Goal: Task Accomplishment & Management: Understand process/instructions

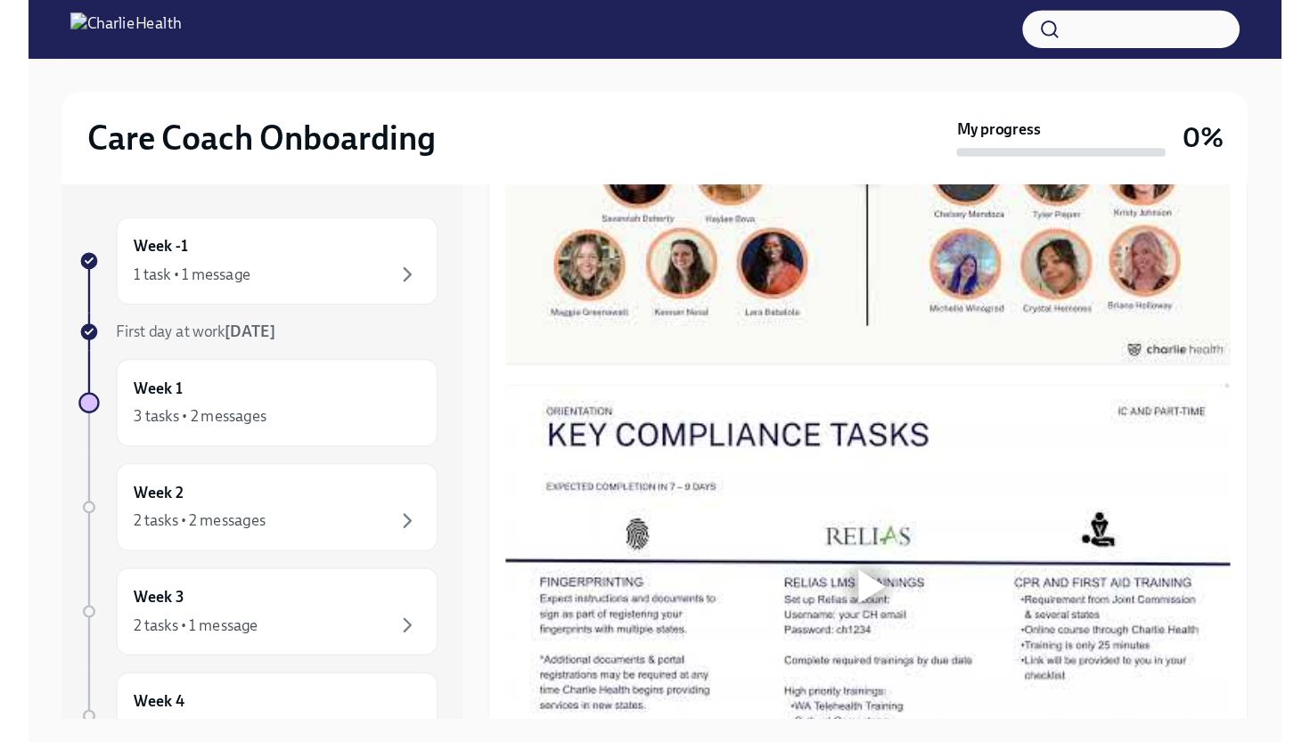
scroll to position [980, 0]
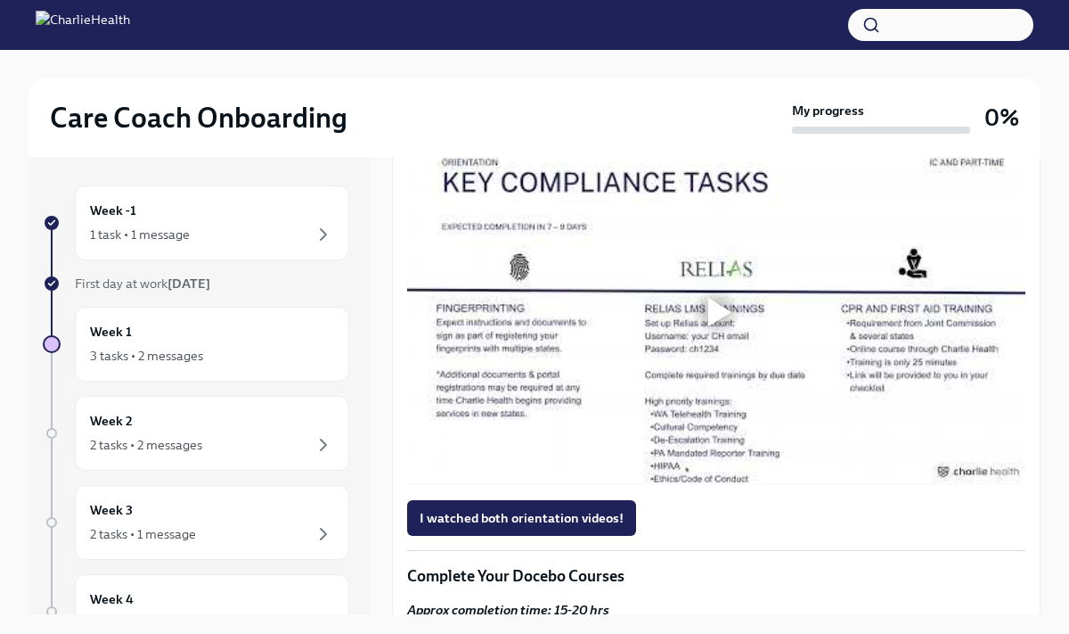
scroll to position [1037, 0]
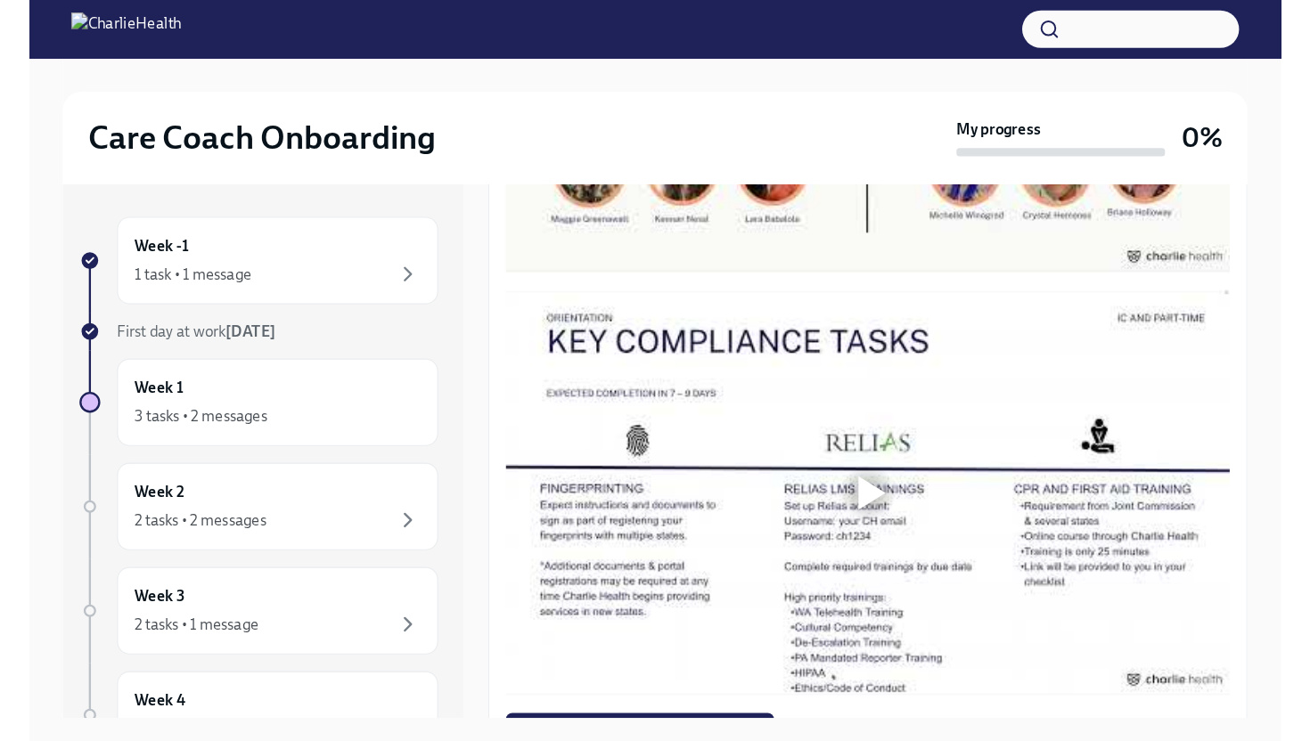
scroll to position [905, 0]
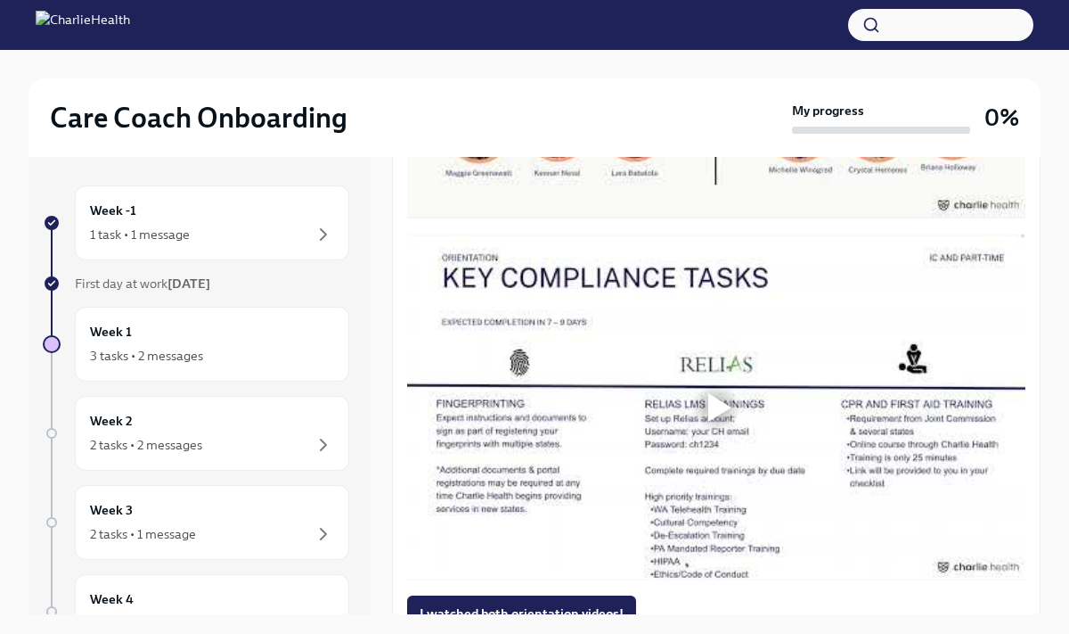
click at [721, 60] on div at bounding box center [720, 45] width 23 height 29
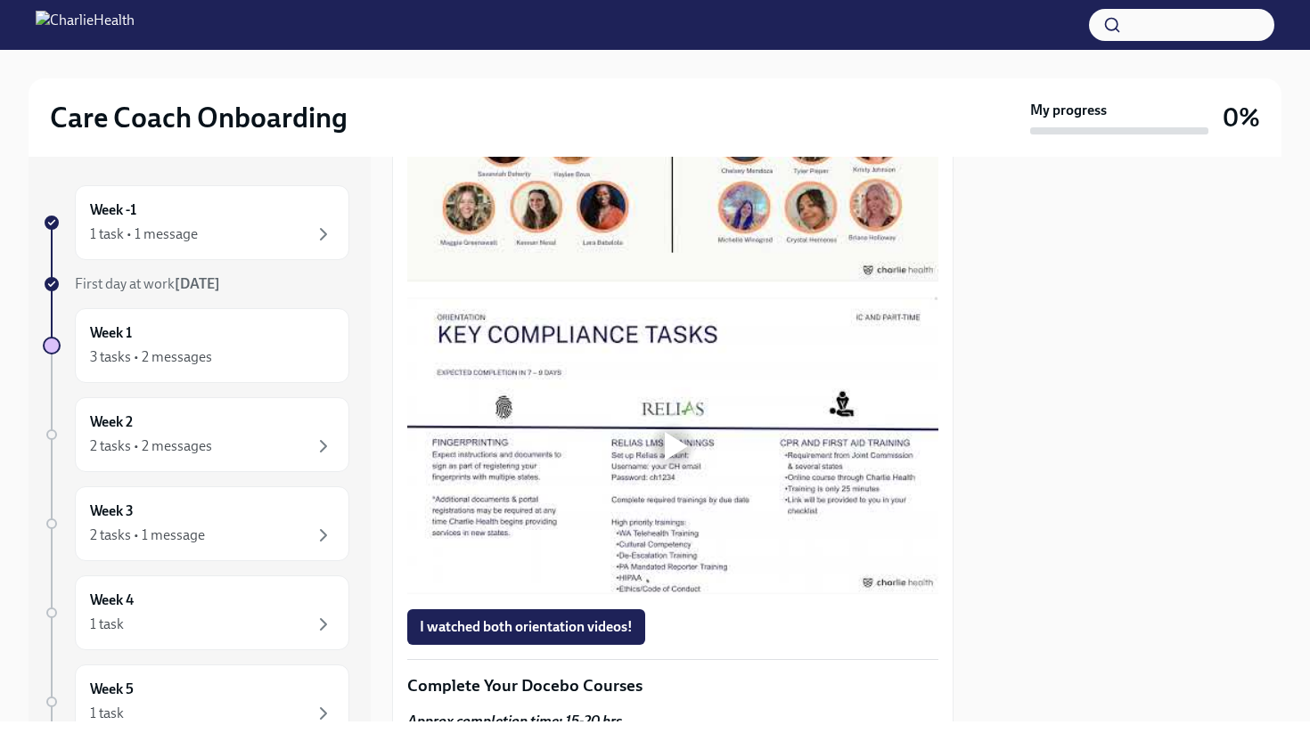
scroll to position [861, 0]
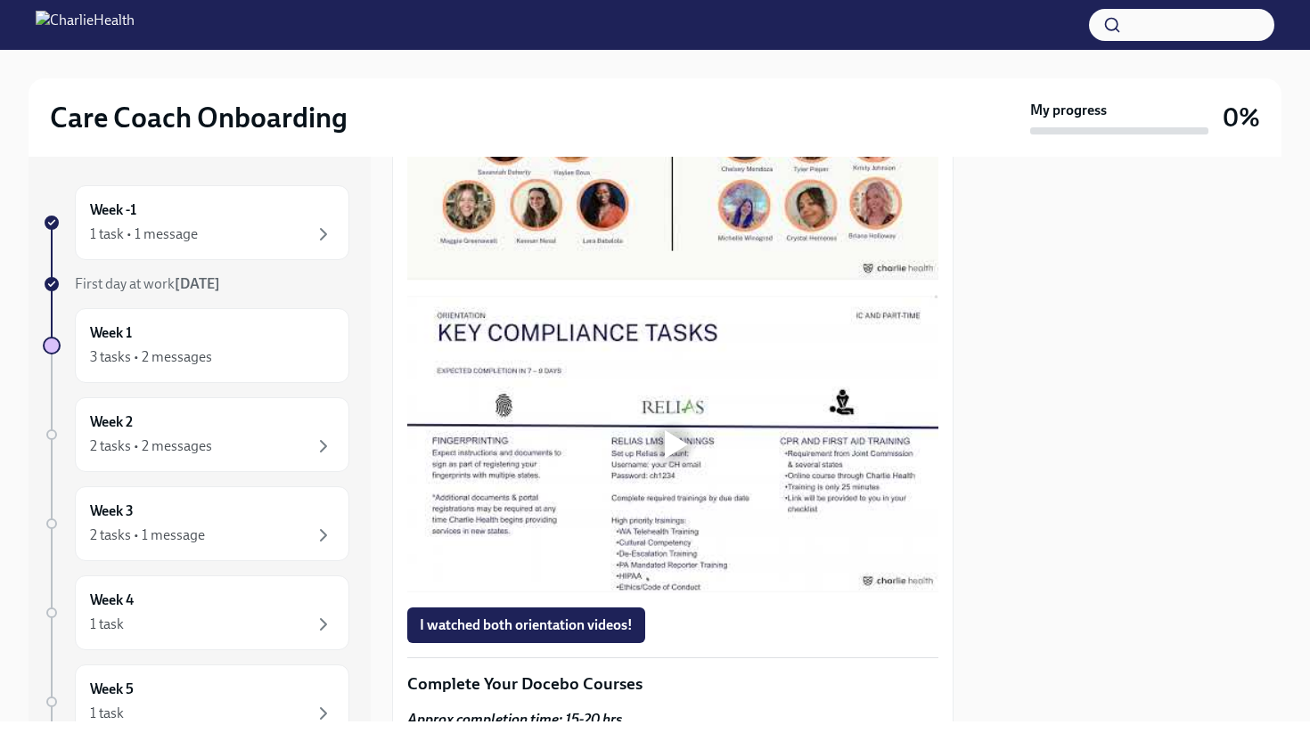
click at [682, 146] on div at bounding box center [676, 132] width 23 height 29
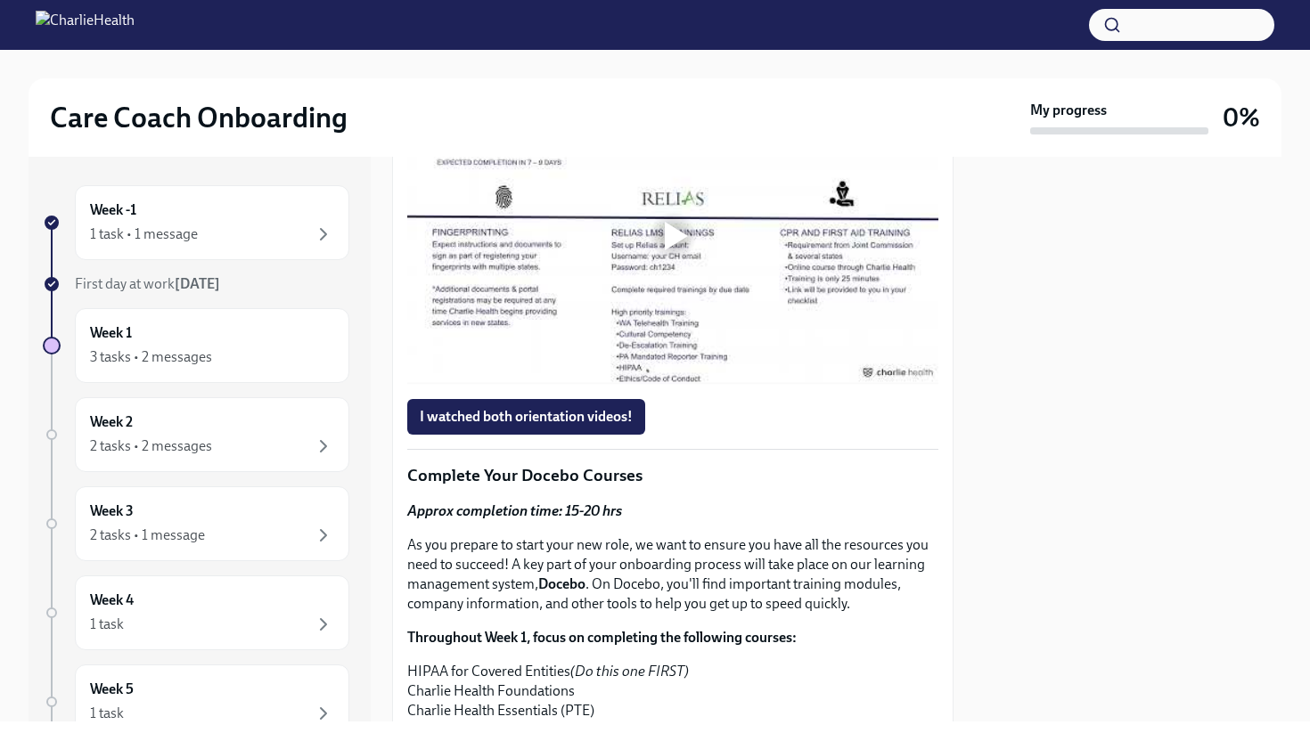
scroll to position [1135, 0]
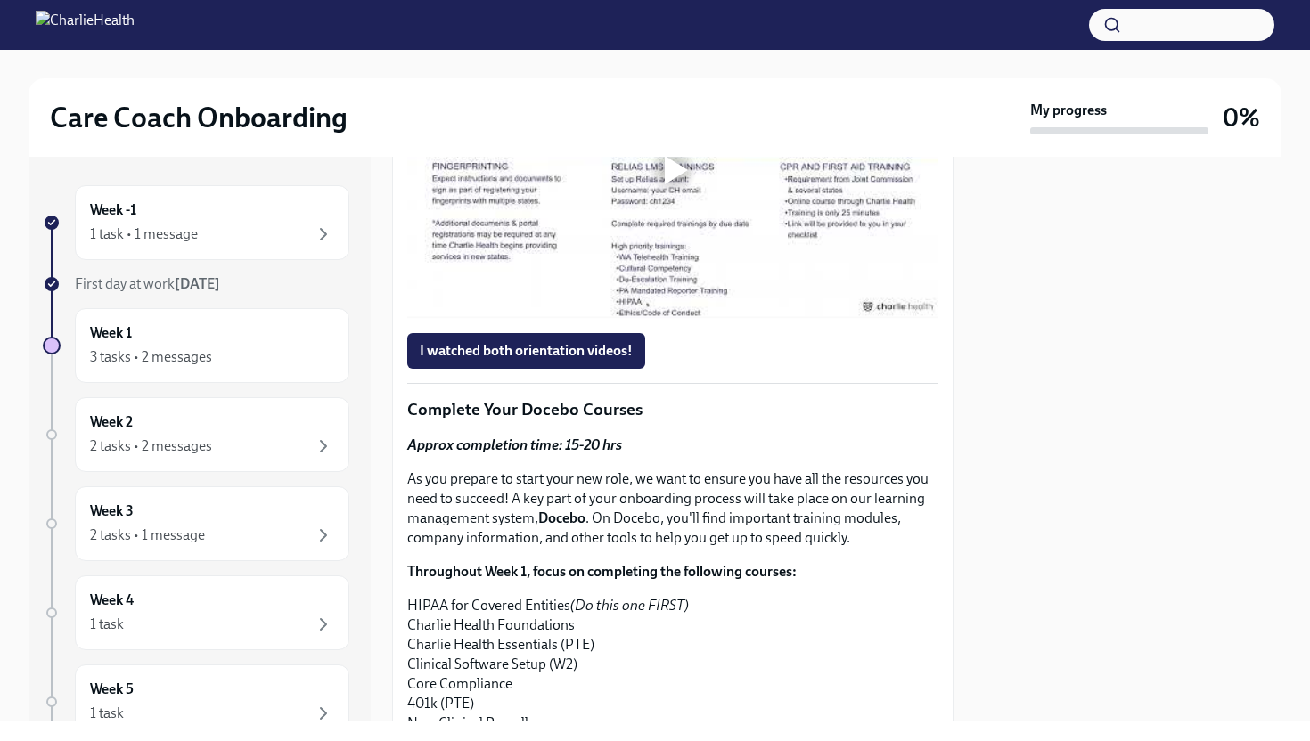
click at [676, 184] on div at bounding box center [676, 170] width 23 height 29
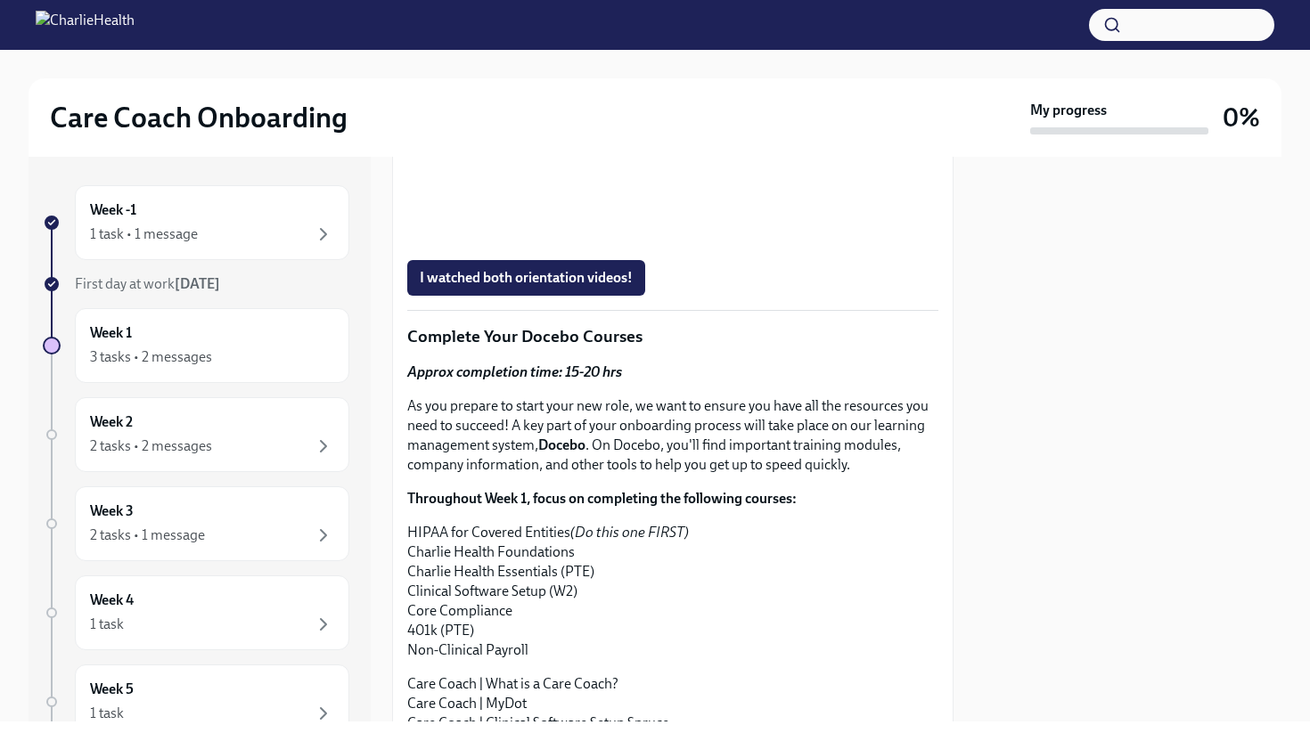
scroll to position [1233, 0]
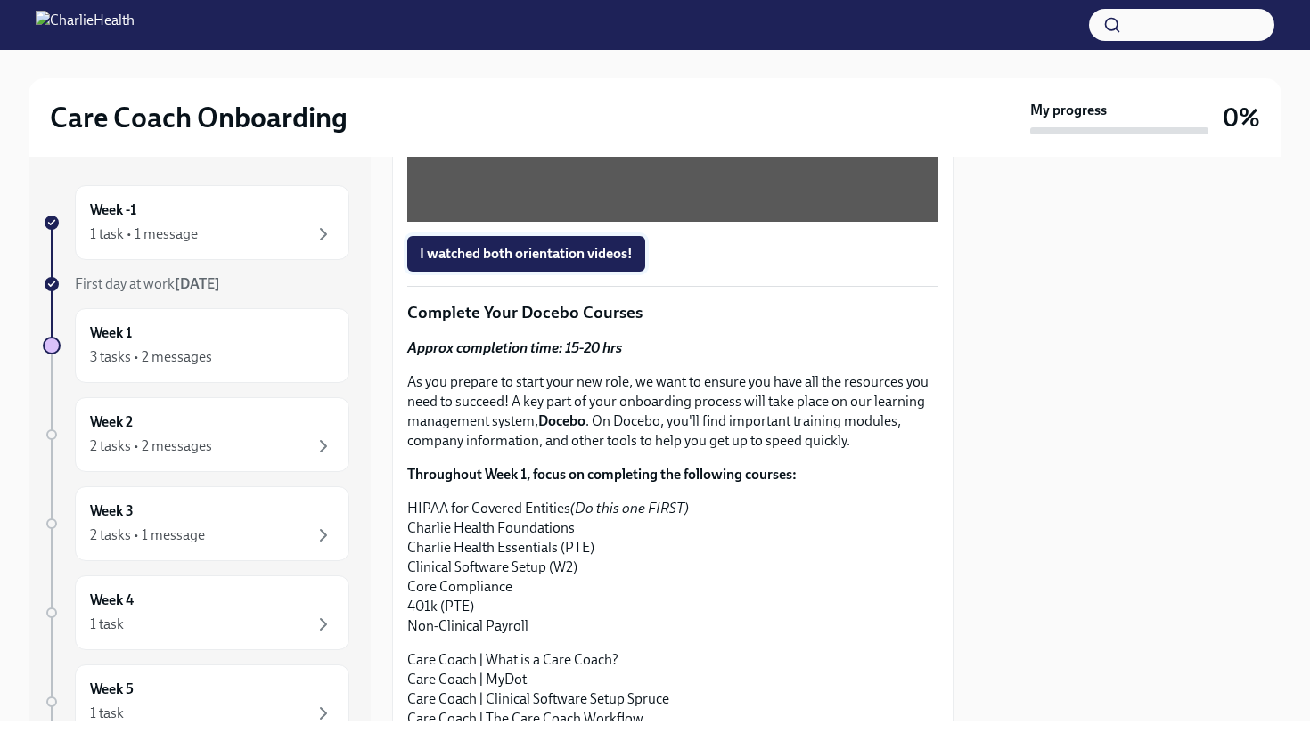
click at [493, 263] on span "I watched both orientation videos!" at bounding box center [526, 254] width 213 height 18
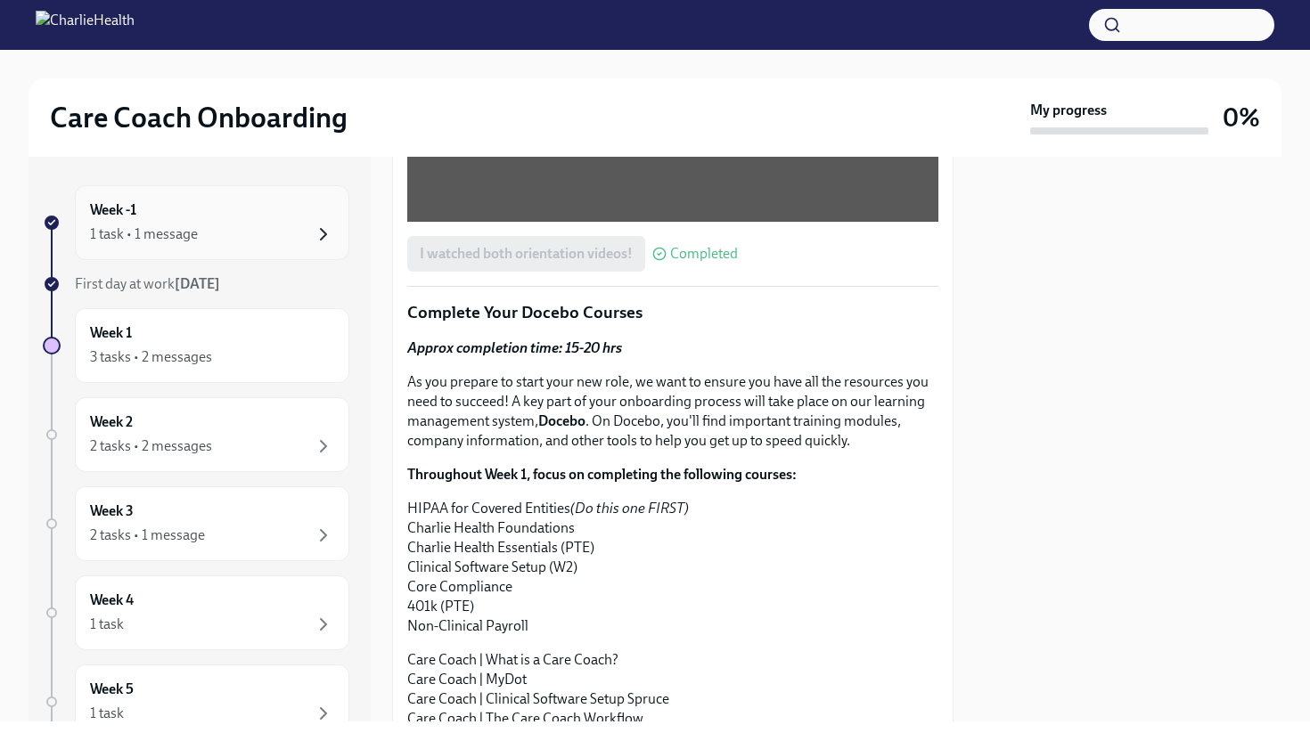
click at [321, 234] on icon "button" at bounding box center [323, 234] width 21 height 21
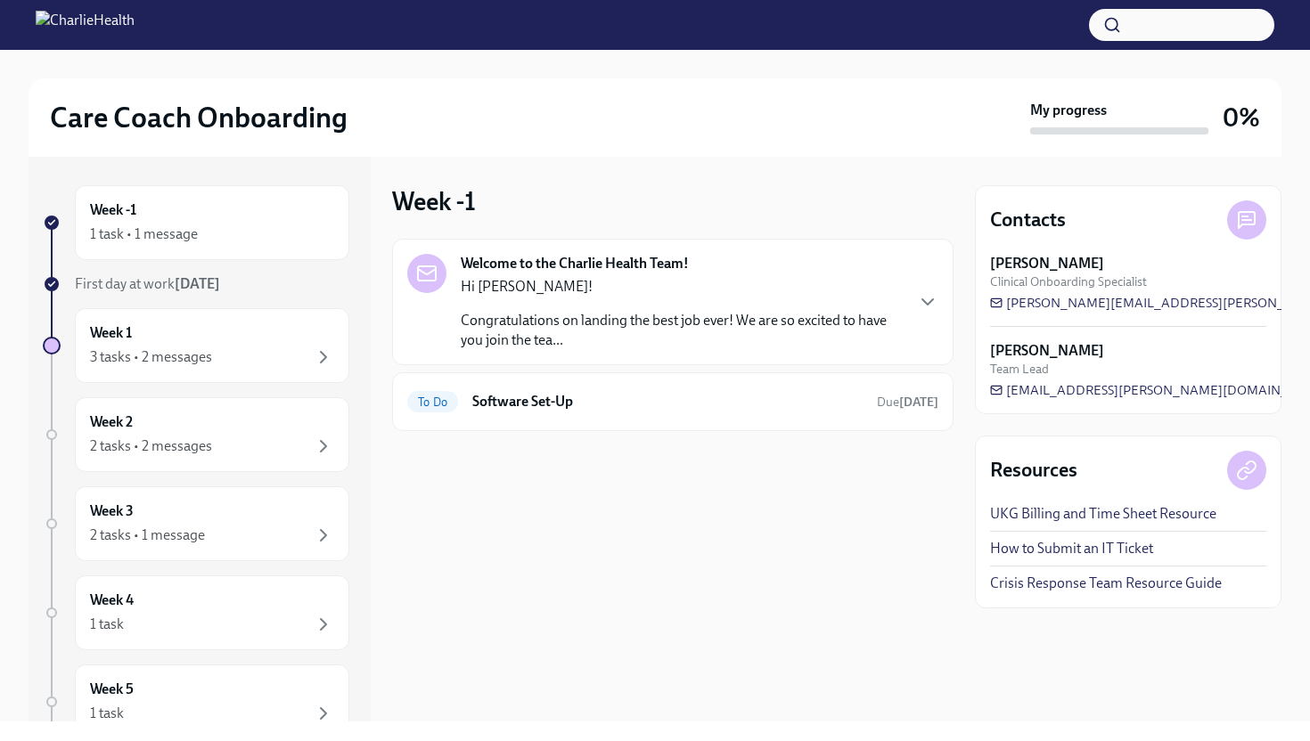
click at [505, 315] on p "Congratulations on landing the best job ever! We are so excited to have you joi…" at bounding box center [682, 330] width 442 height 39
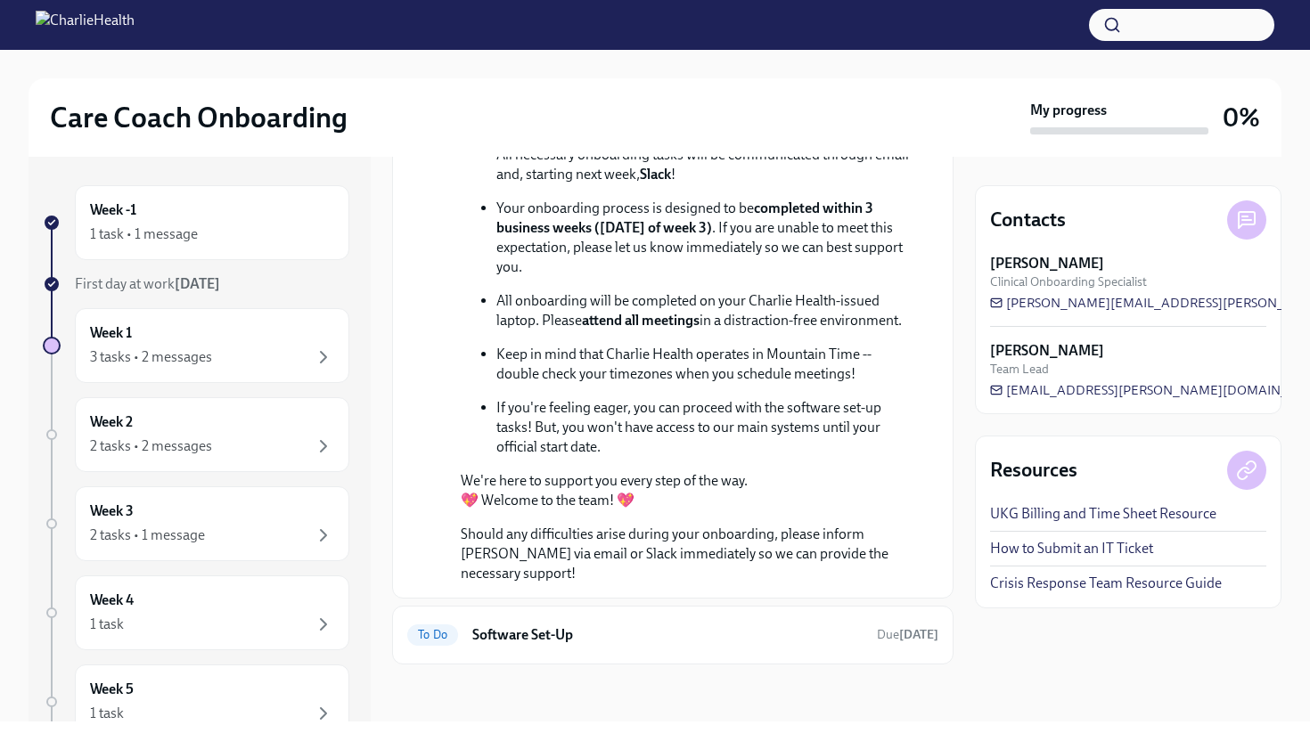
scroll to position [541, 0]
click at [316, 357] on icon "button" at bounding box center [323, 357] width 21 height 21
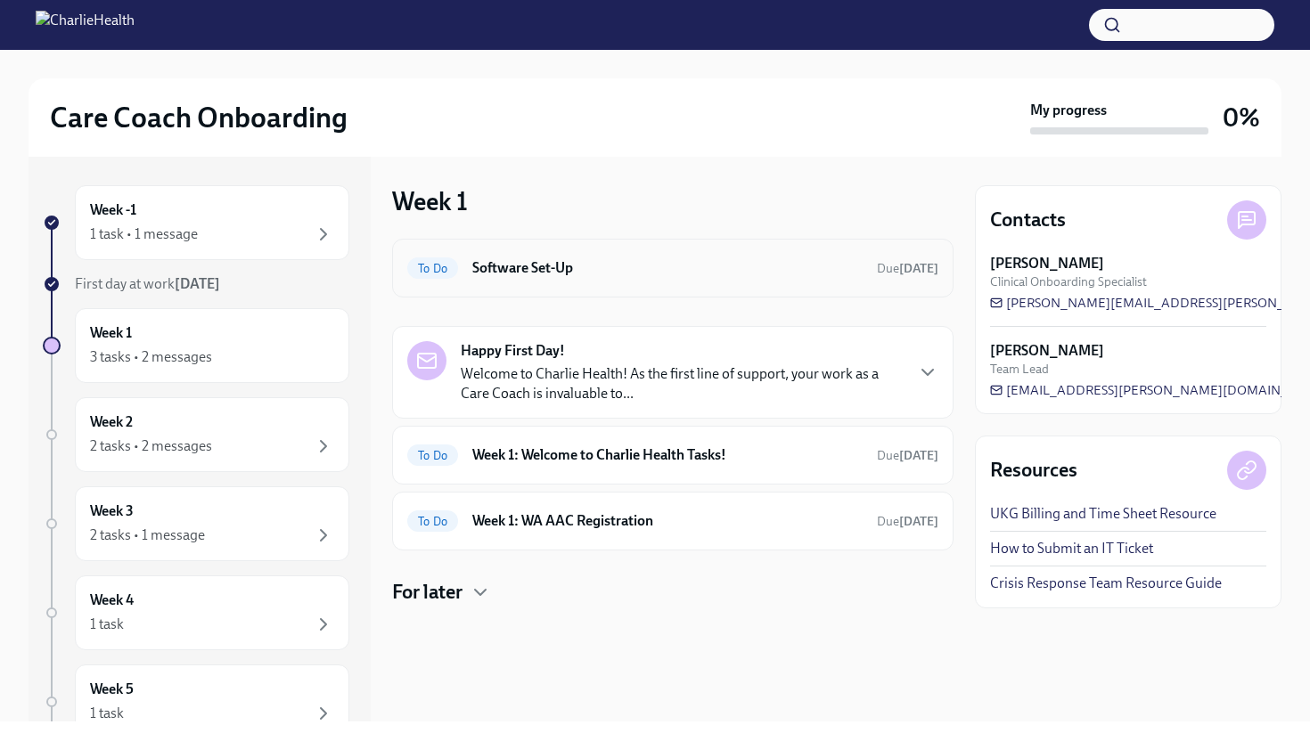
click at [520, 268] on h6 "Software Set-Up" at bounding box center [667, 268] width 390 height 20
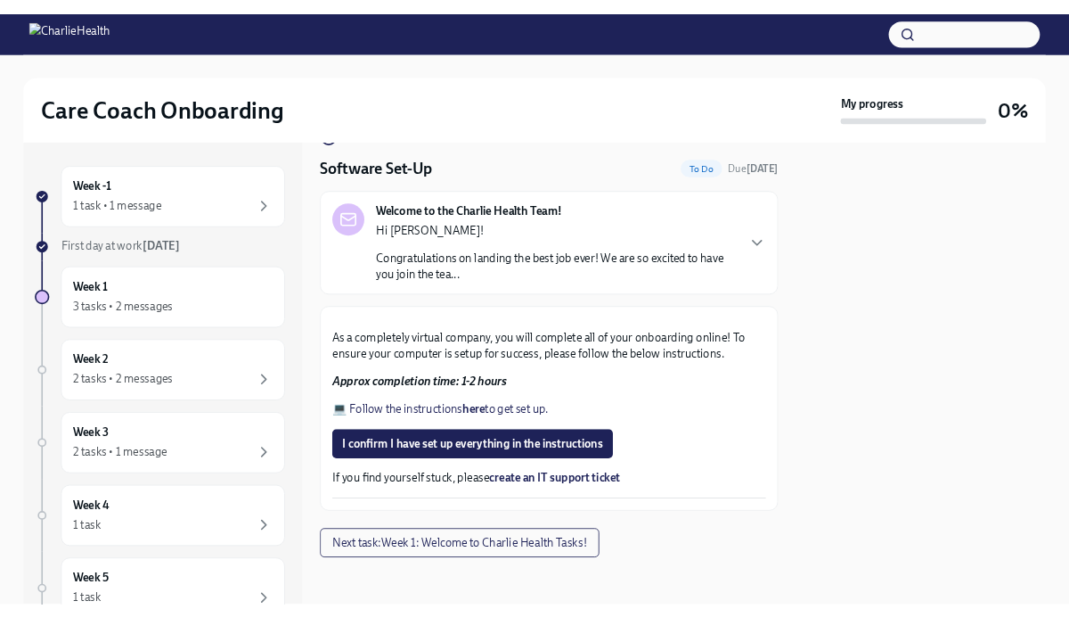
scroll to position [400, 0]
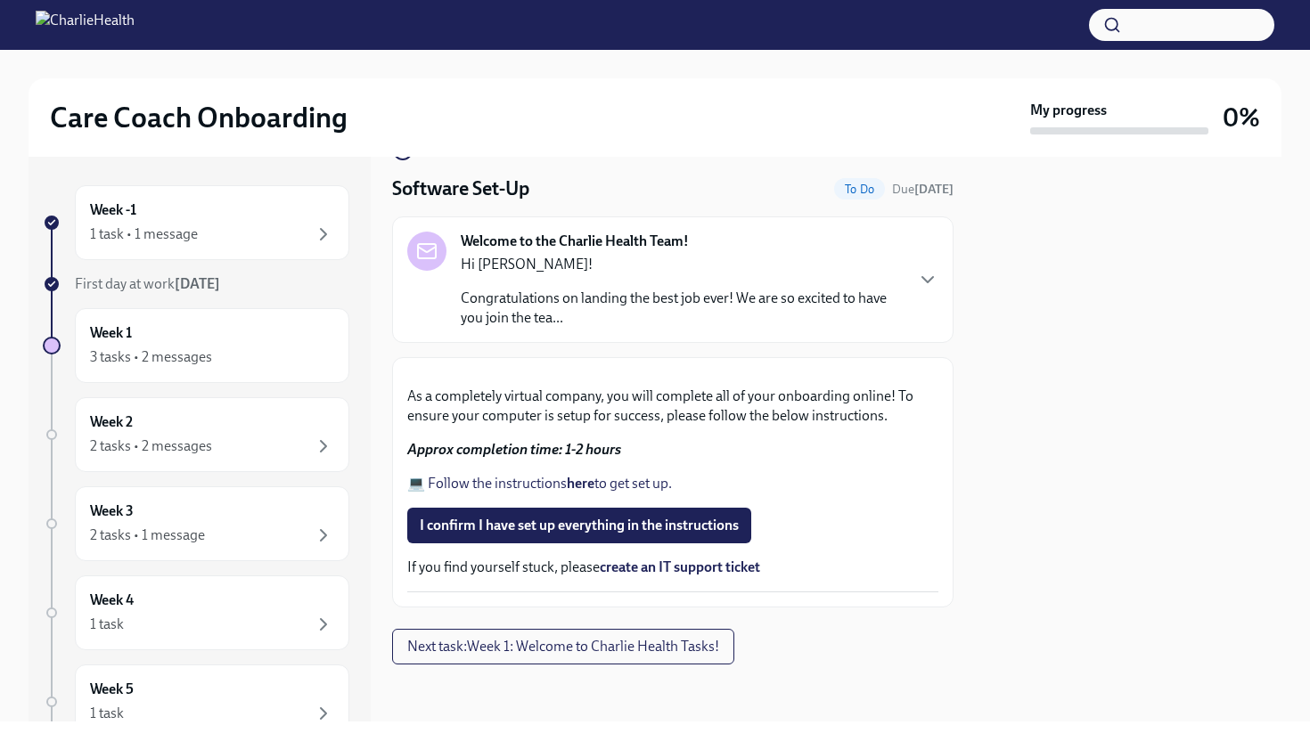
click at [582, 480] on strong "here" at bounding box center [581, 483] width 28 height 17
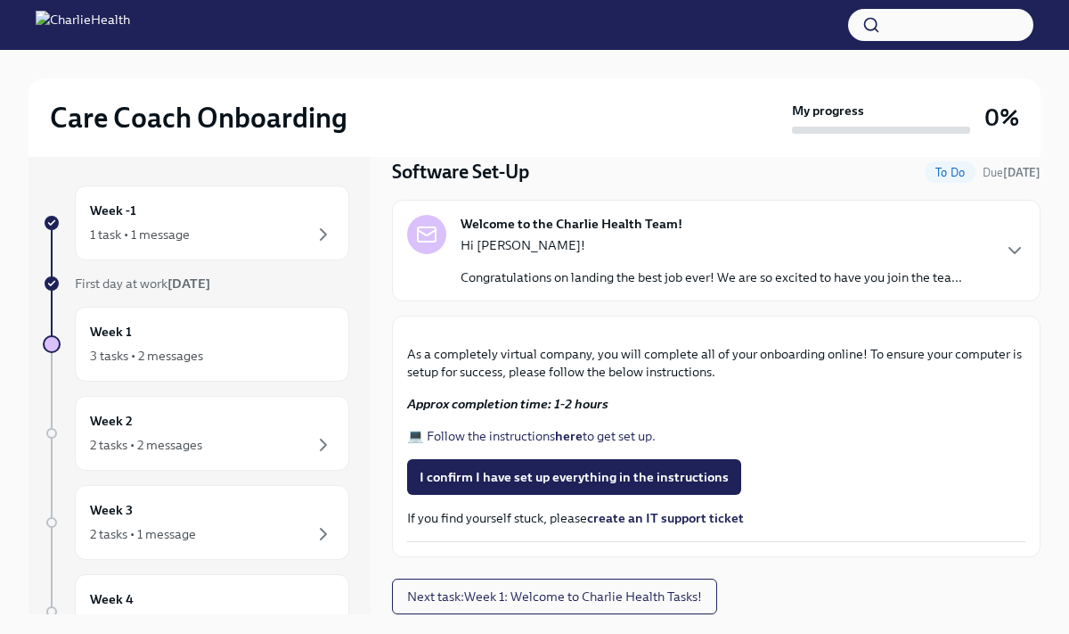
scroll to position [474, 0]
click at [688, 597] on span "Next task : Week 1: Welcome to Charlie Health Tasks!" at bounding box center [554, 596] width 295 height 18
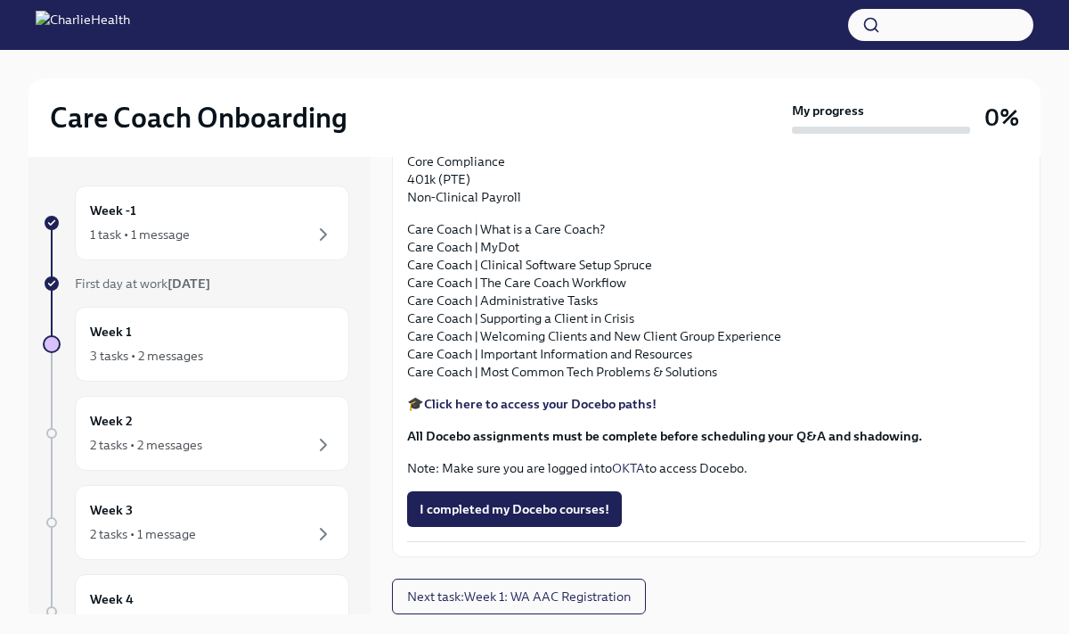
scroll to position [1900, 0]
click at [556, 412] on strong "Click here to access your Docebo paths!" at bounding box center [540, 404] width 233 height 16
